Goal: Book appointment/travel/reservation

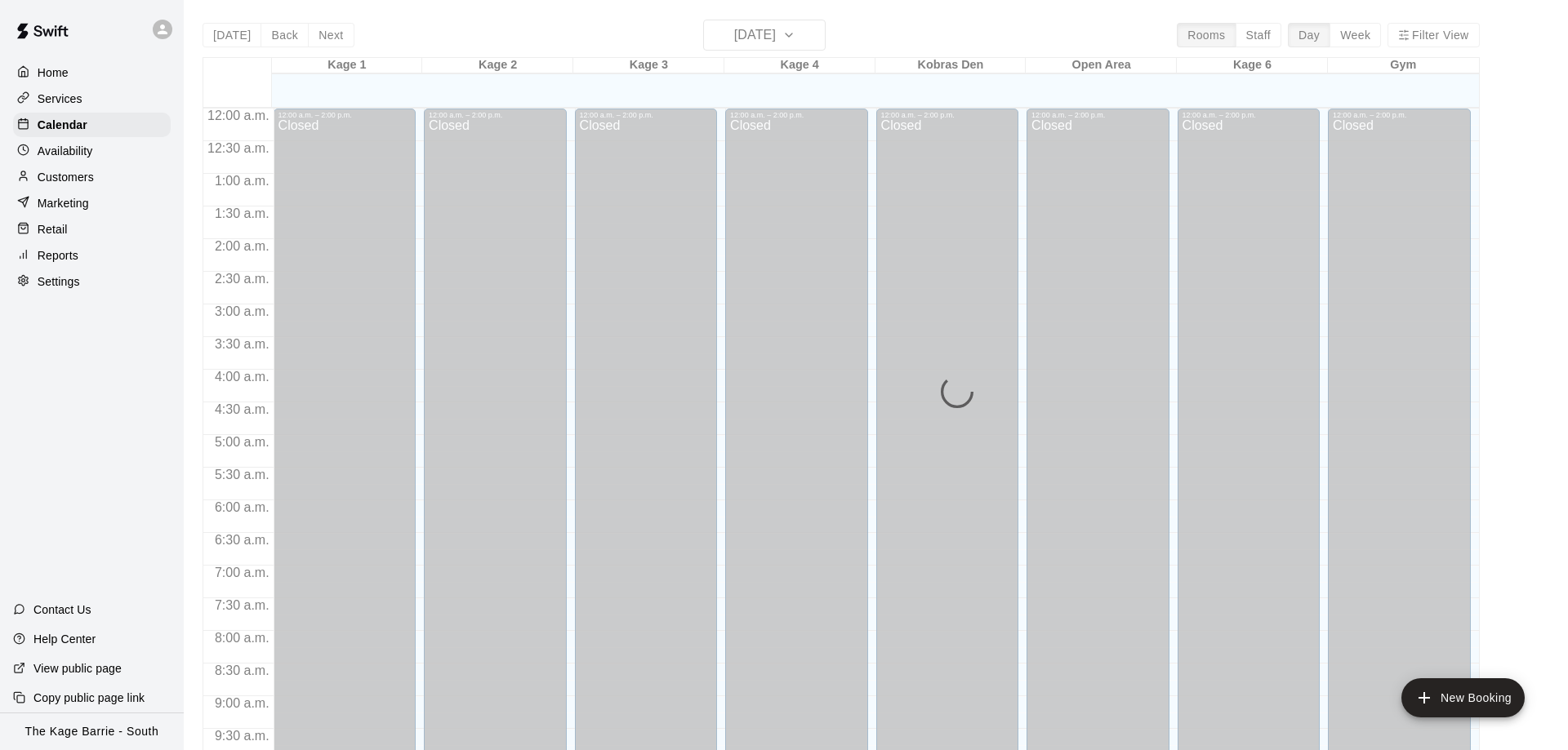
scroll to position [858, 0]
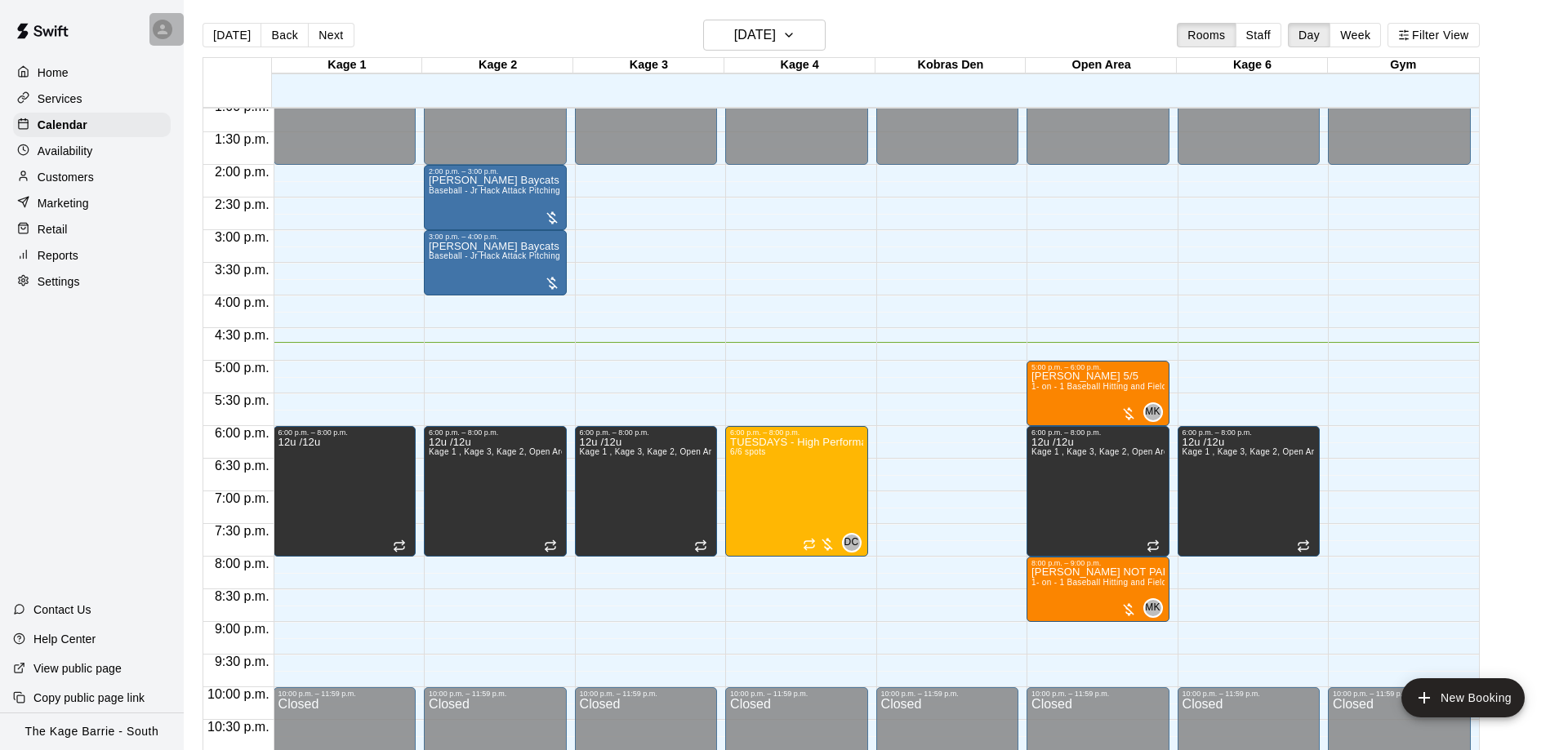
click at [173, 26] on div at bounding box center [166, 30] width 34 height 32
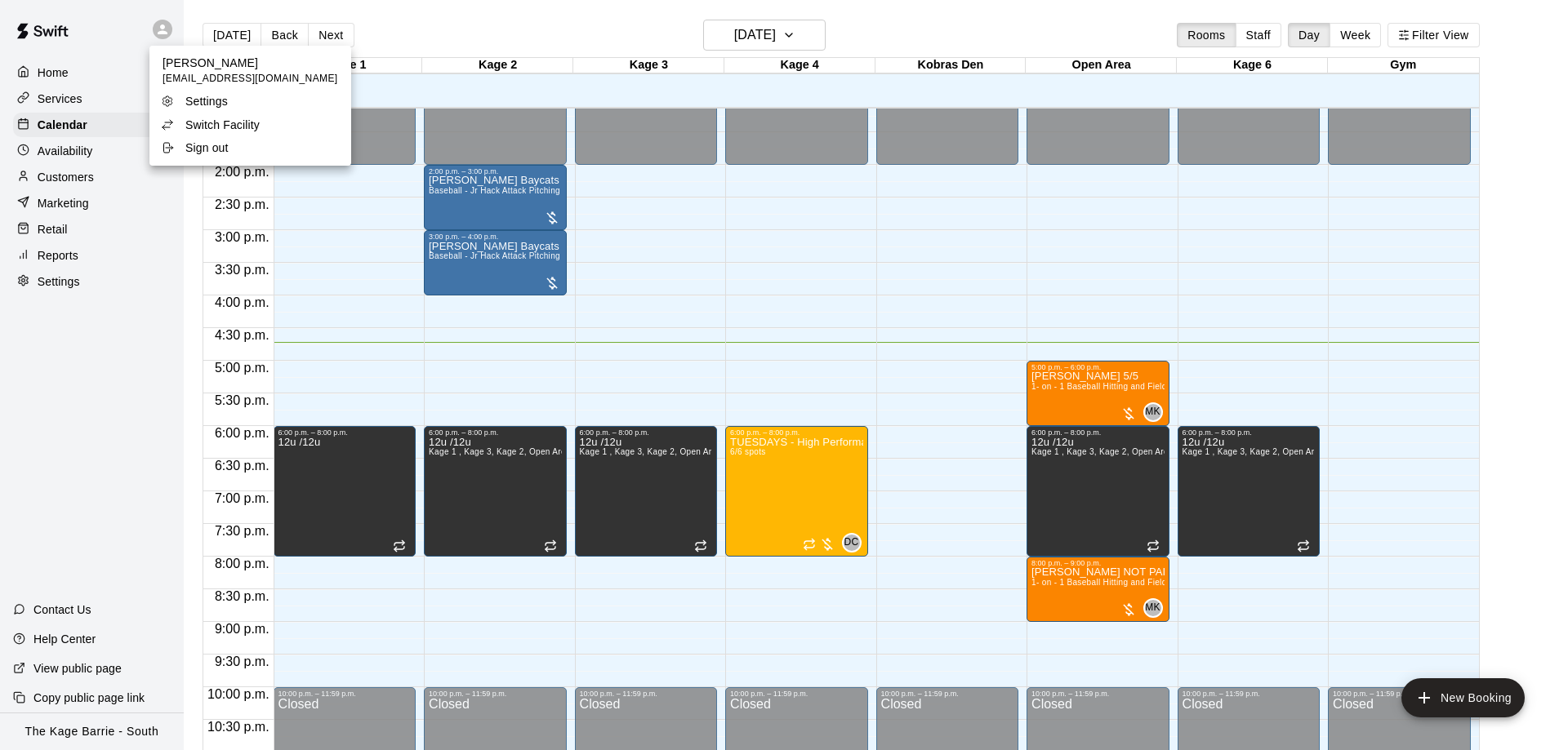
click at [208, 121] on p "Switch Facility" at bounding box center [223, 125] width 74 height 16
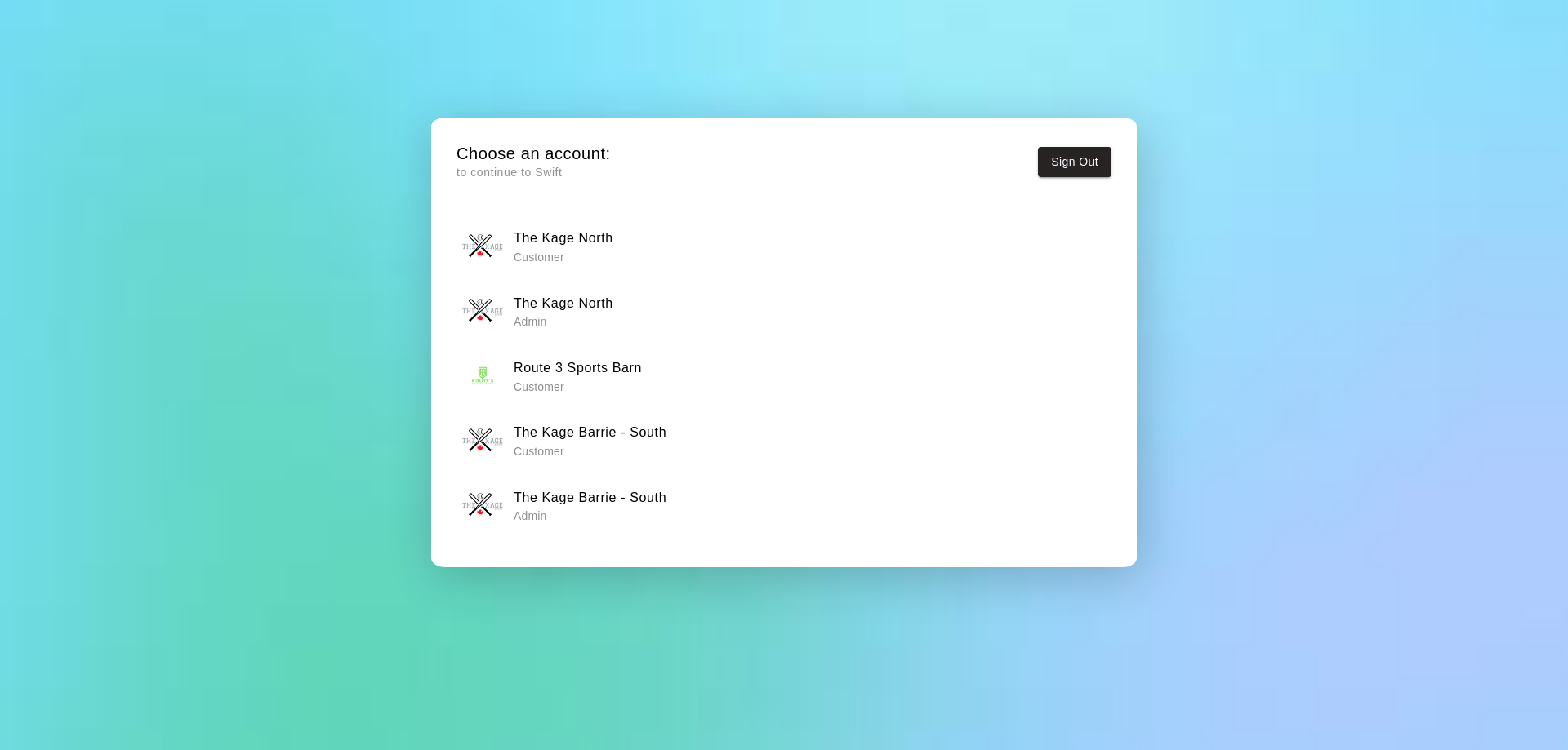
click at [599, 311] on h6 "The Kage North" at bounding box center [563, 304] width 100 height 22
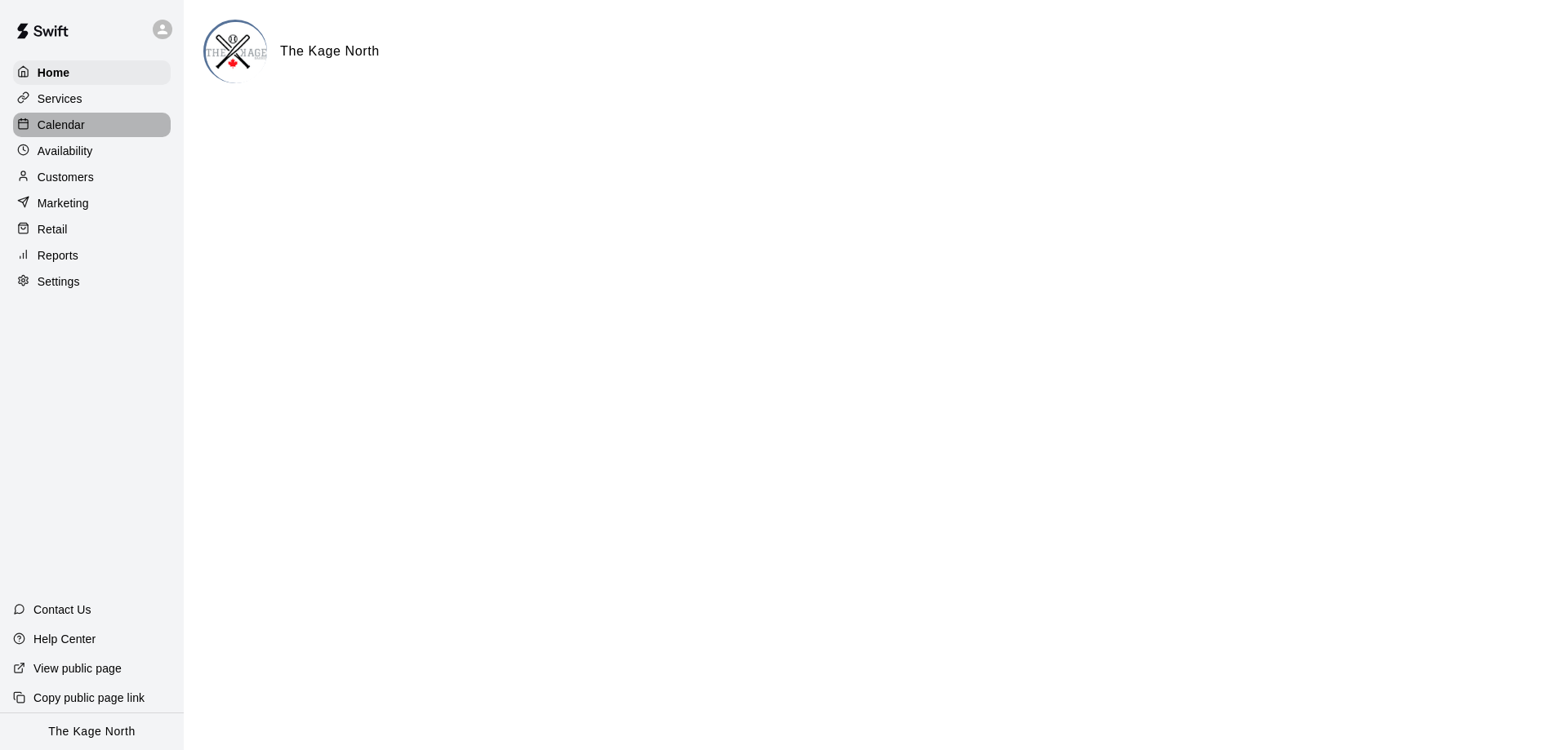
click at [48, 129] on p "Calendar" at bounding box center [61, 125] width 48 height 16
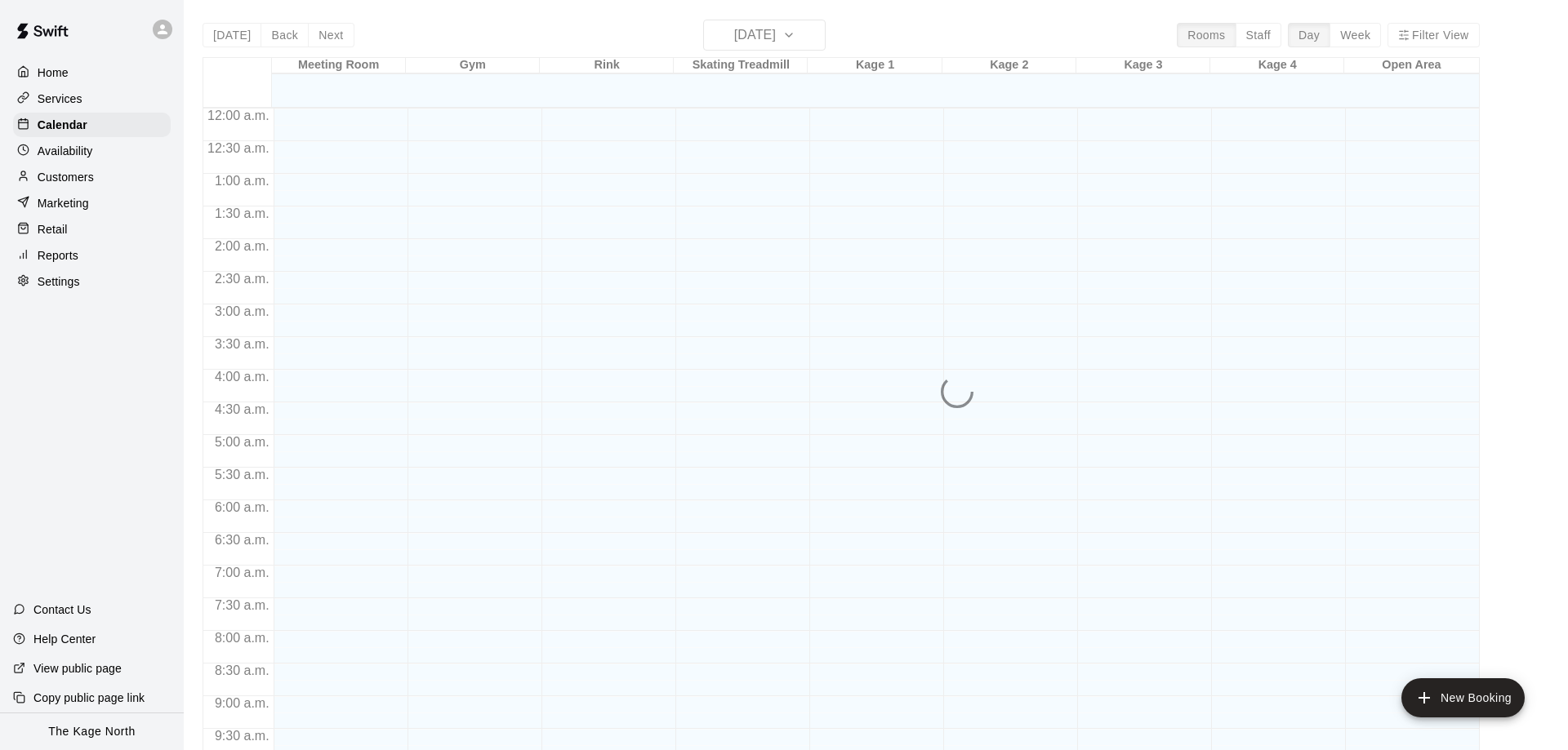
scroll to position [858, 0]
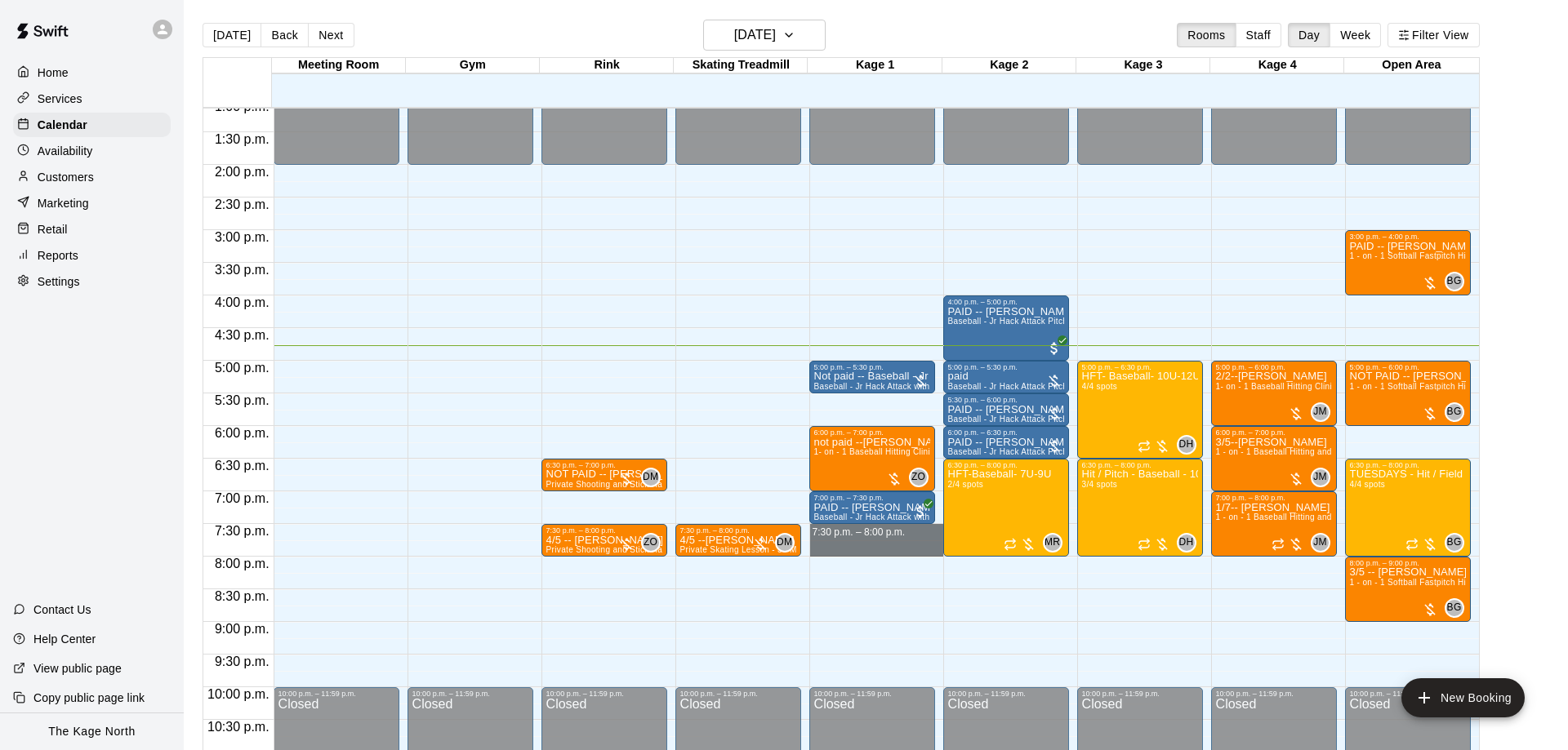
drag, startPoint x: 811, startPoint y: 528, endPoint x: 814, endPoint y: 548, distance: 20.2
click at [814, 548] on div "12:00 a.m. – 2:00 p.m. Closed 5:00 p.m. – 5:30 p.m. Not paid -- Baseball - Jr H…" at bounding box center [876, 34] width 134 height 1567
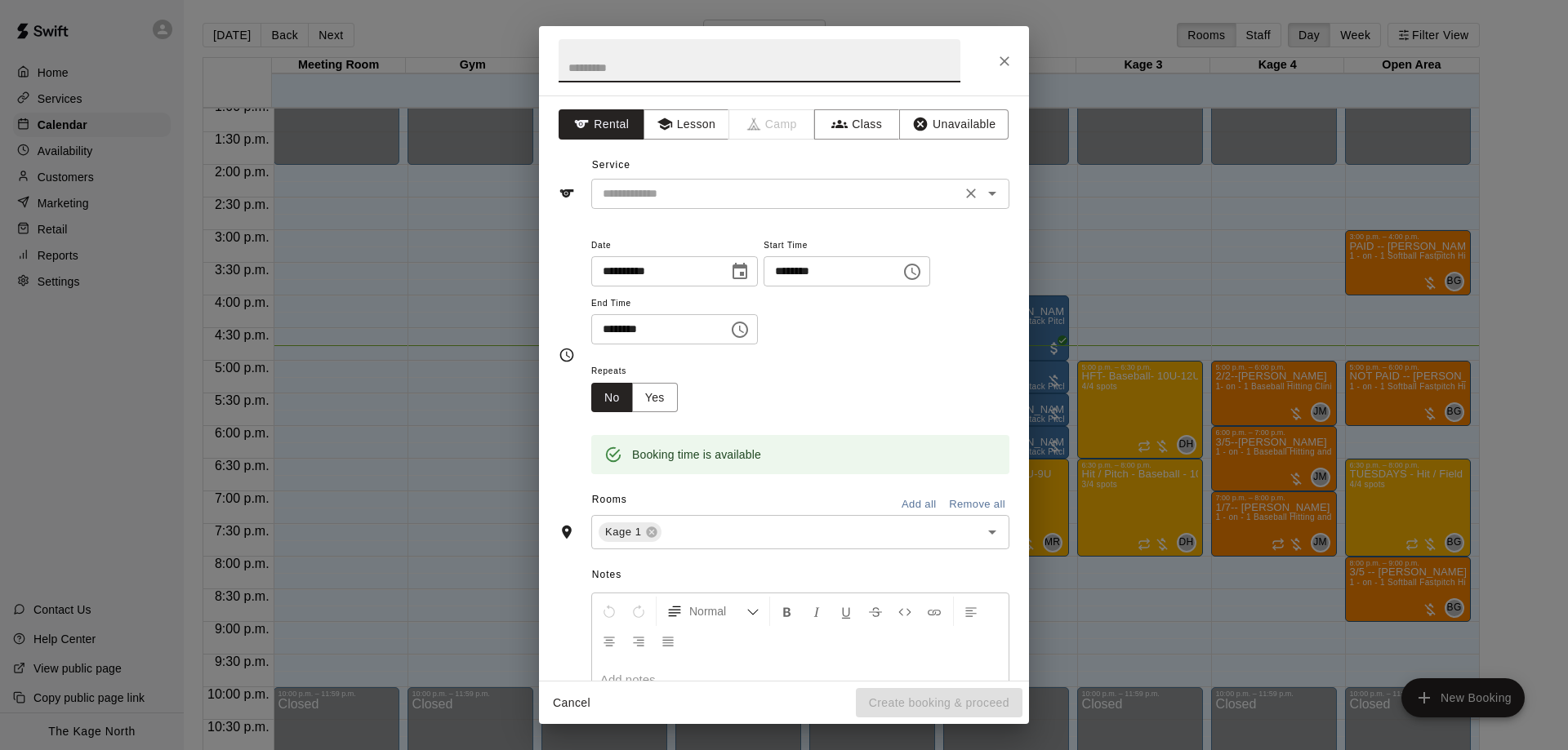
click at [642, 182] on div "​" at bounding box center [801, 194] width 418 height 31
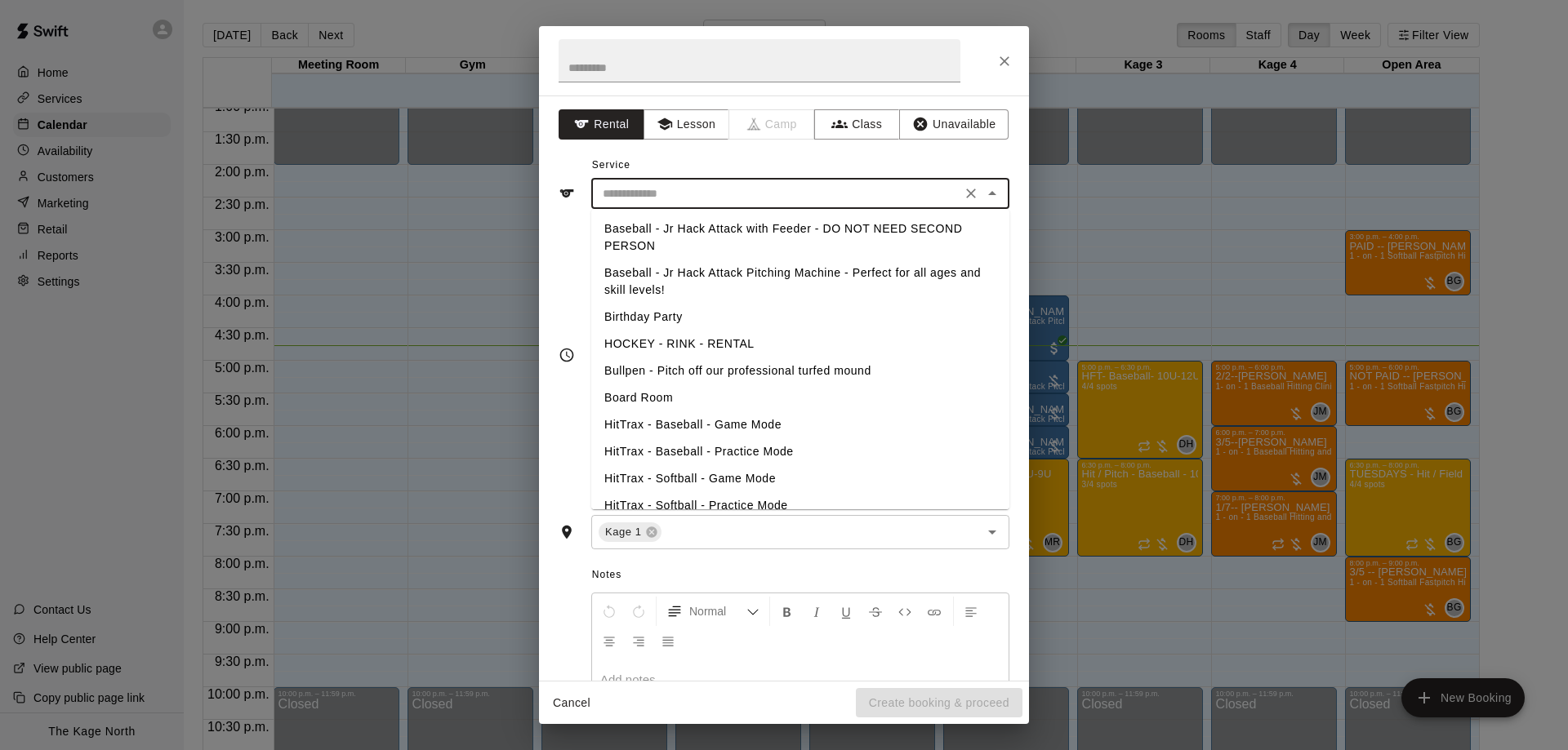
click at [729, 232] on li "Baseball - Jr Hack Attack with Feeder - DO NOT NEED SECOND PERSON" at bounding box center [801, 237] width 418 height 44
type input "**********"
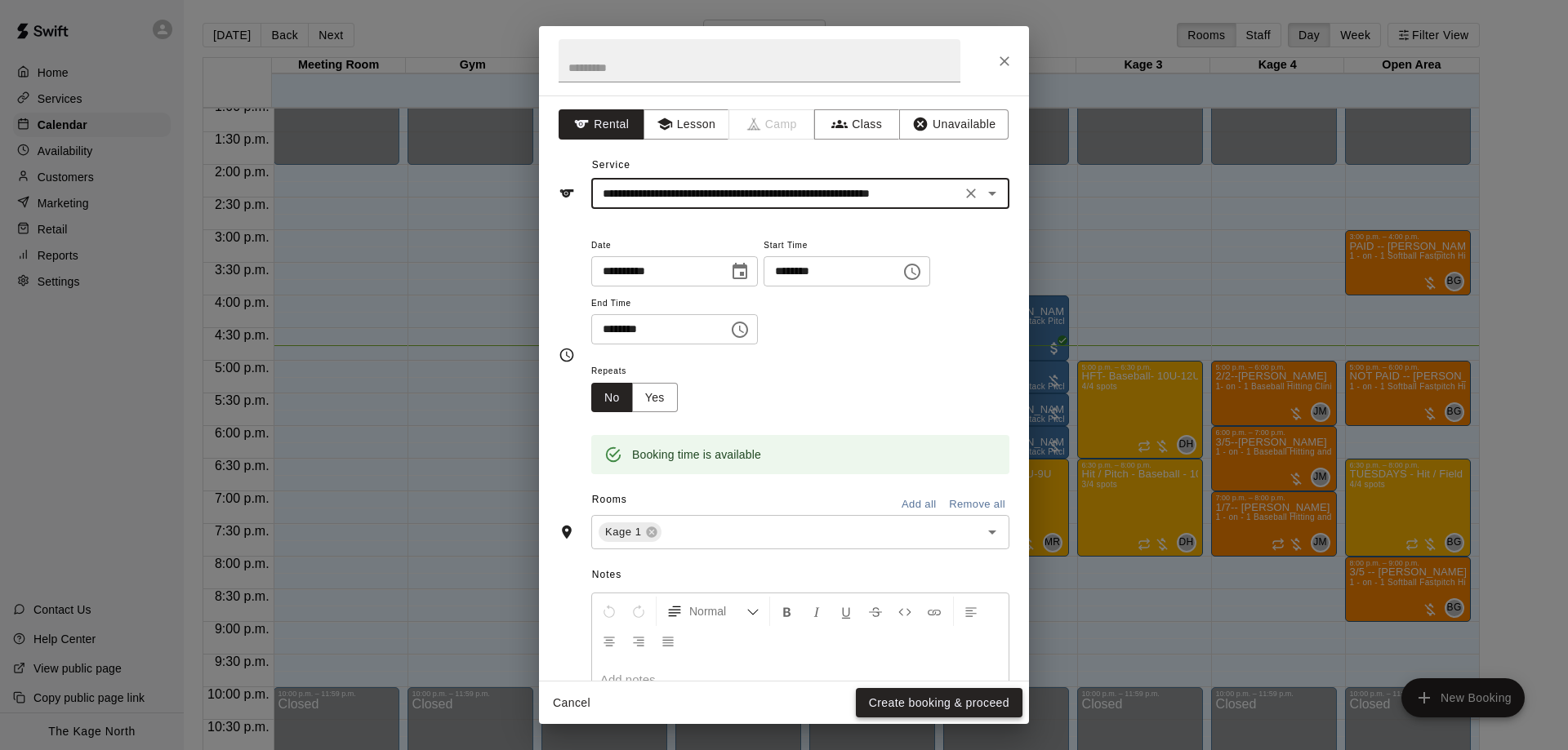
click at [931, 700] on button "Create booking & proceed" at bounding box center [939, 703] width 167 height 31
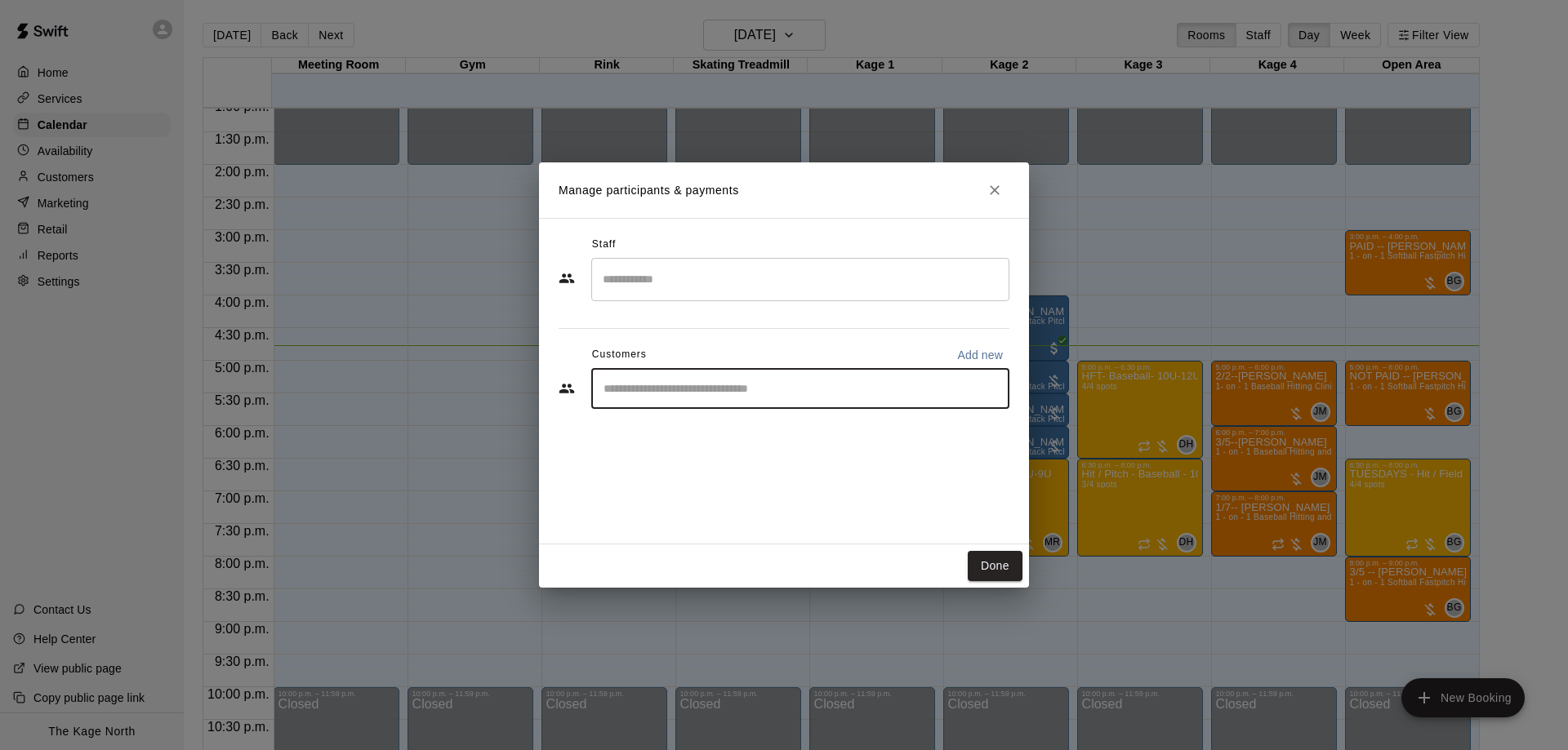
click at [649, 381] on input "Start typing to search customers..." at bounding box center [800, 388] width 403 height 16
click at [1006, 564] on button "Done" at bounding box center [994, 566] width 55 height 31
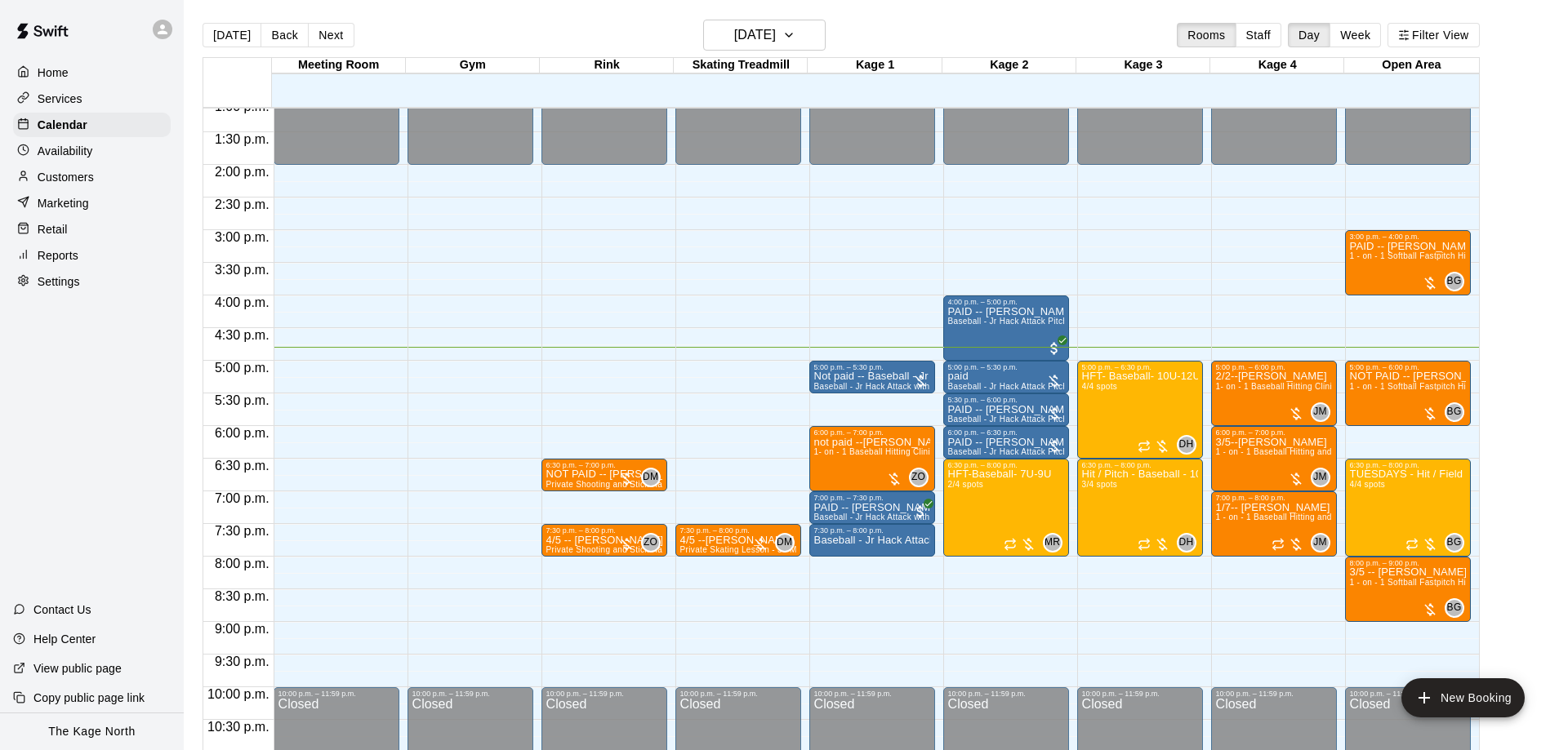
click at [160, 21] on div at bounding box center [162, 30] width 20 height 20
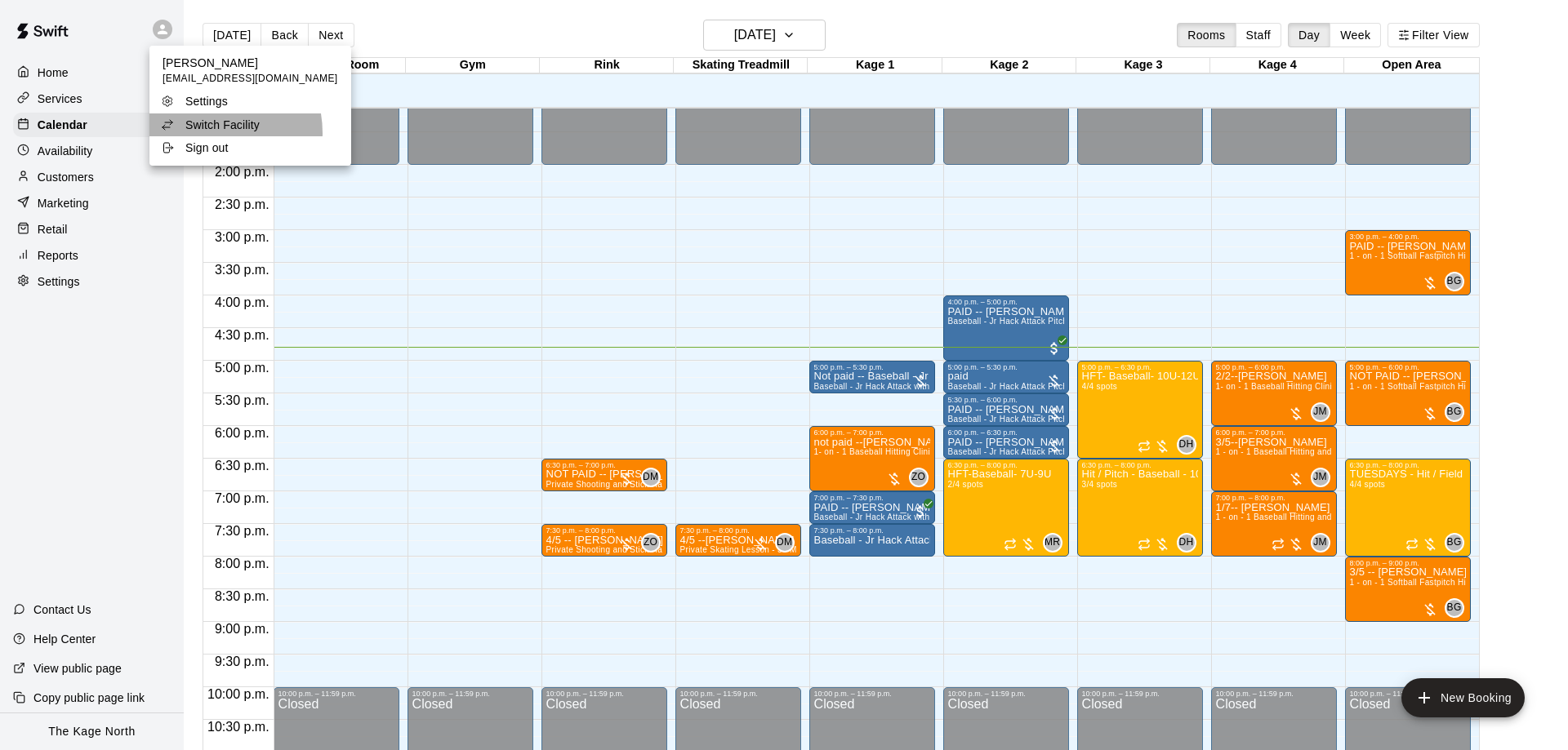
click at [204, 133] on li "Switch Facility" at bounding box center [250, 124] width 202 height 22
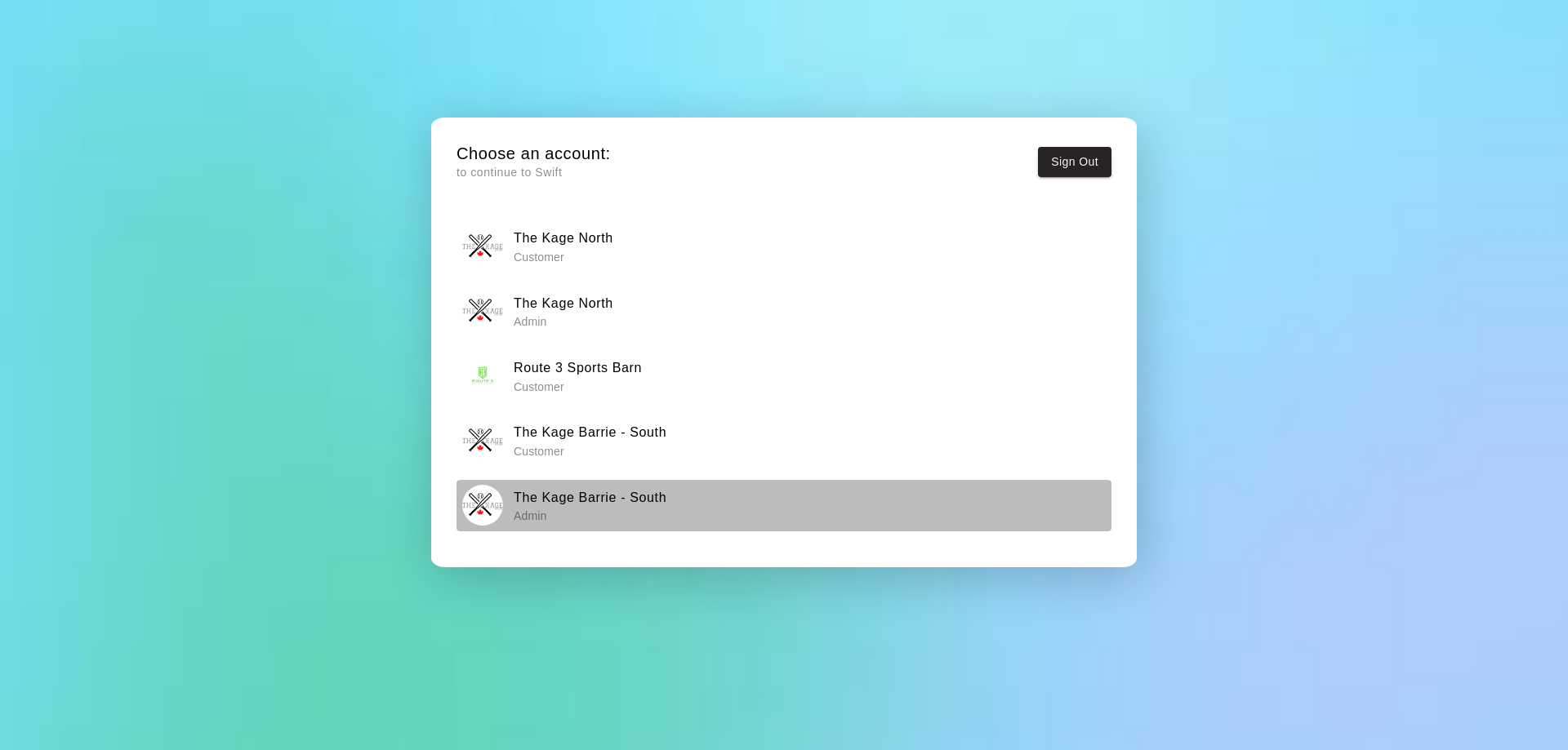
click at [606, 526] on div "The Kage Barrie - South Admin" at bounding box center [784, 504] width 644 height 40
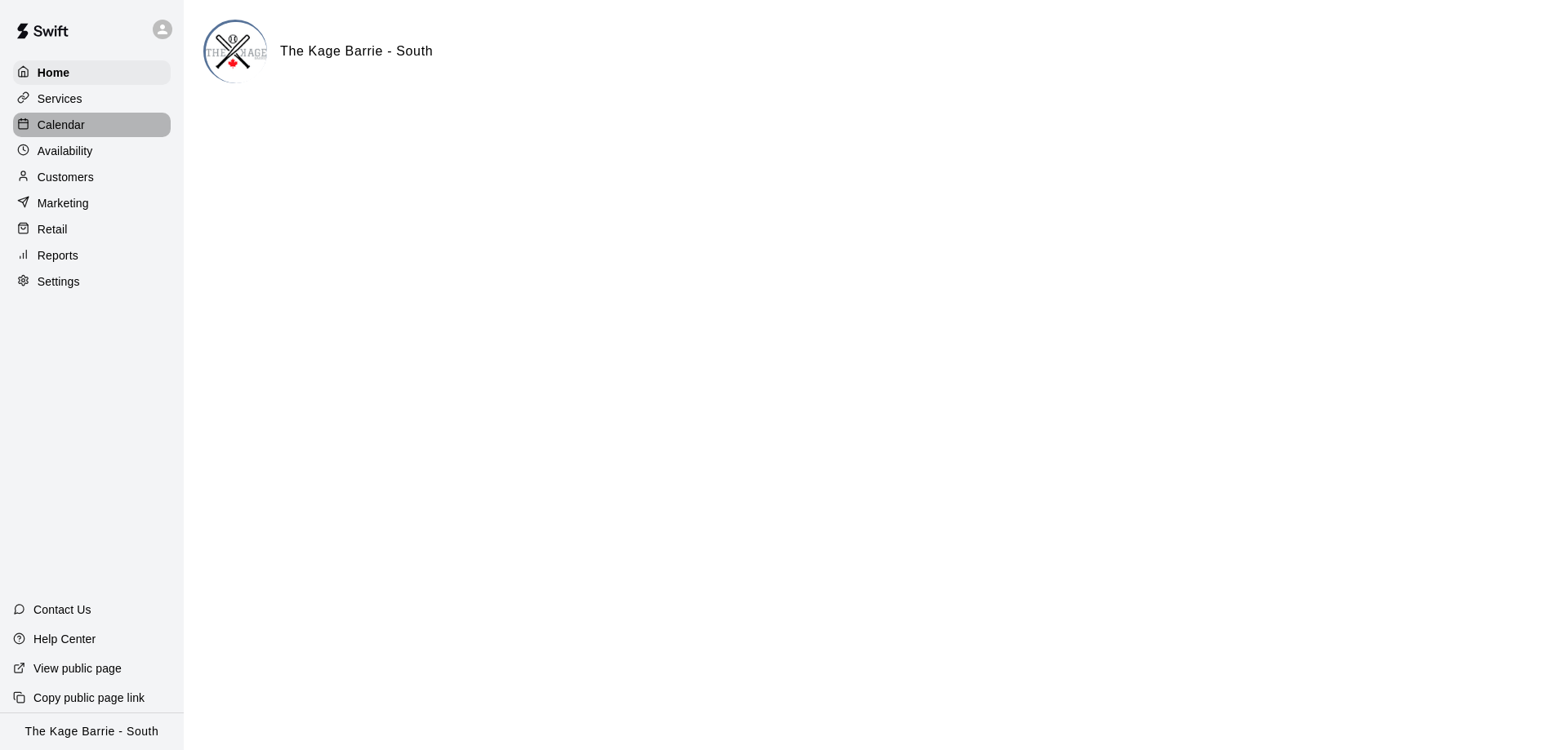
click at [31, 121] on div at bounding box center [27, 125] width 21 height 15
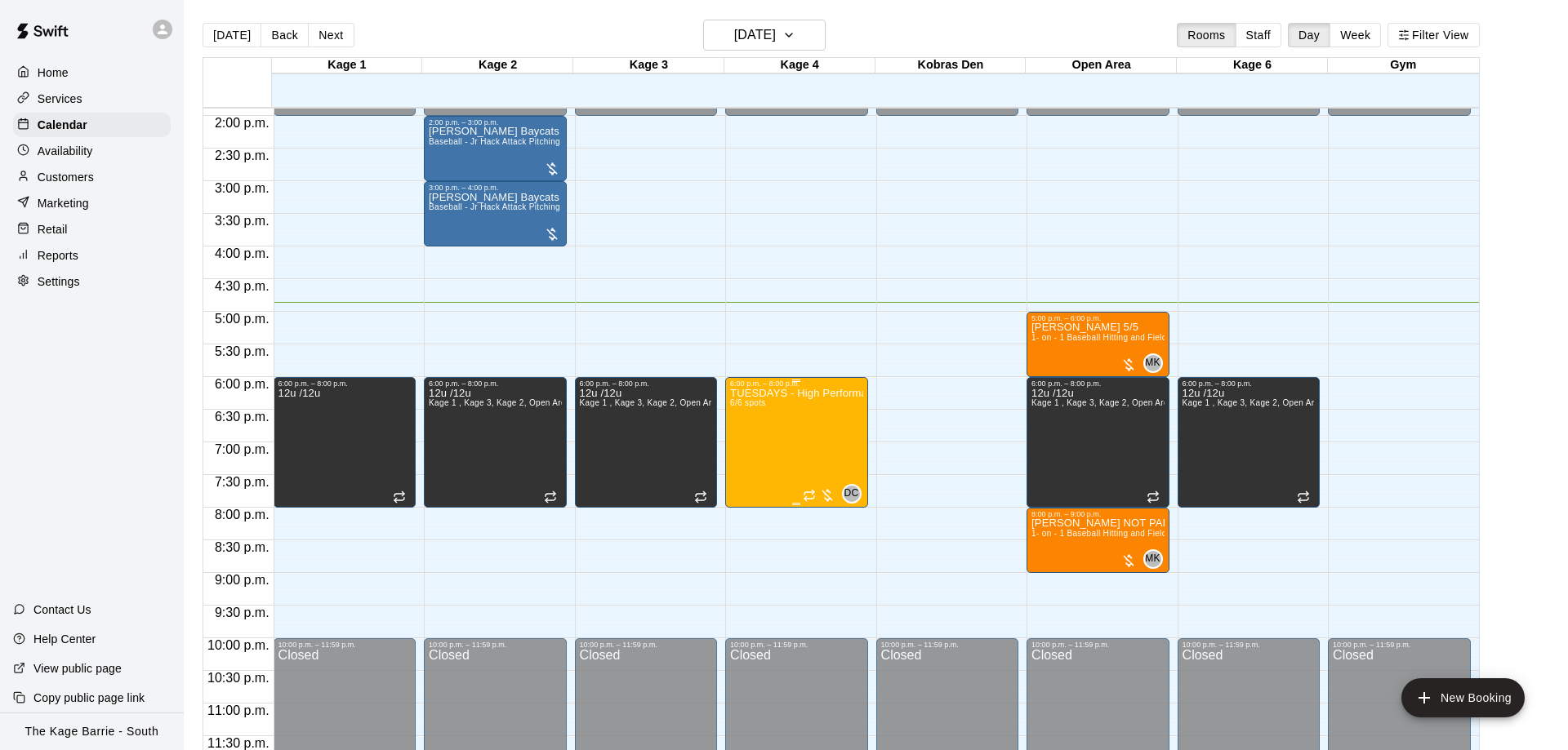
scroll to position [806, 0]
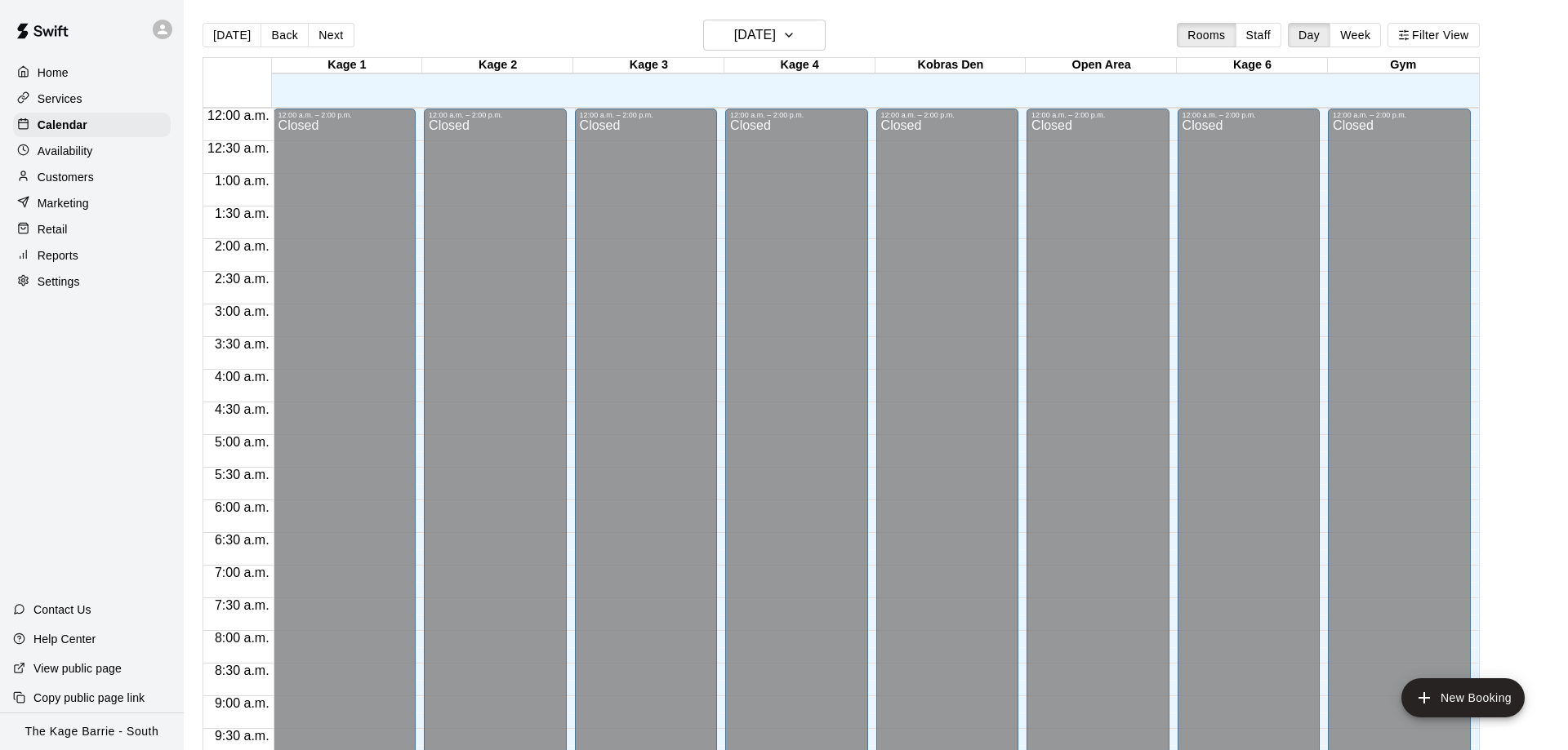
scroll to position [858, 0]
